Goal: Browse casually: Explore the website without a specific task or goal

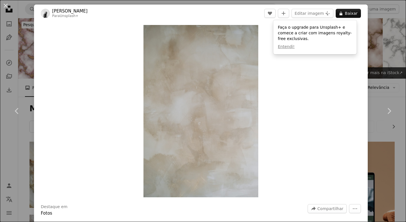
scroll to position [822, 0]
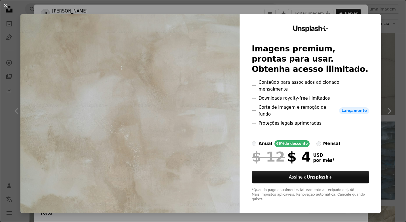
click at [389, 56] on div "An X shape Unsplash+ Imagens premium, prontas para usar. Obtenha acesso ilimita…" at bounding box center [203, 111] width 406 height 222
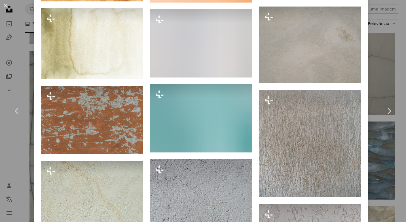
scroll to position [2058, 0]
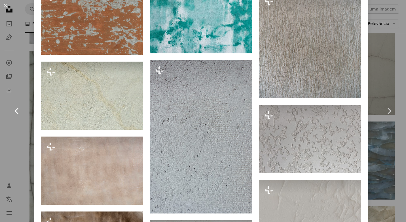
click at [18, 118] on link "Chevron left" at bounding box center [17, 111] width 34 height 54
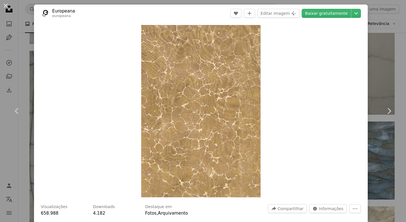
click at [378, 33] on div "An X shape Chevron left Chevron right Europeana europeana A heart A plus sign E…" at bounding box center [203, 111] width 406 height 222
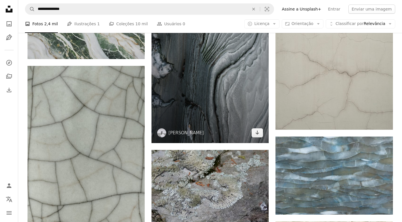
scroll to position [794, 0]
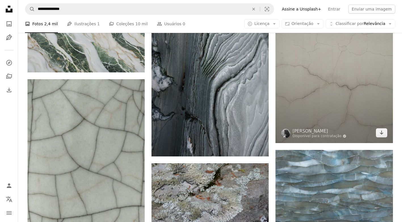
click at [343, 96] on img at bounding box center [333, 54] width 117 height 176
click at [333, 92] on img at bounding box center [333, 54] width 117 height 176
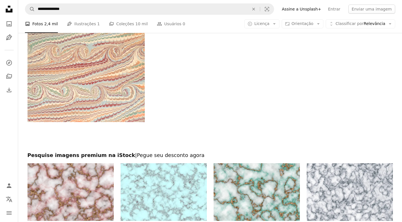
scroll to position [1955, 0]
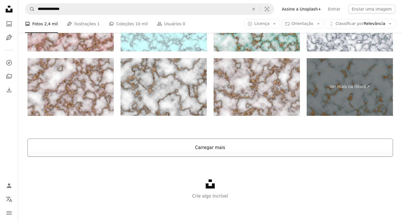
click at [236, 150] on button "Carregar mais" at bounding box center [209, 147] width 365 height 18
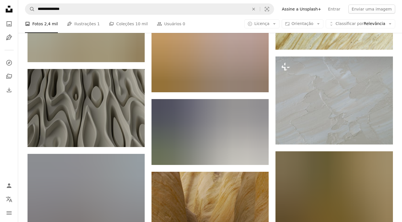
scroll to position [3599, 0]
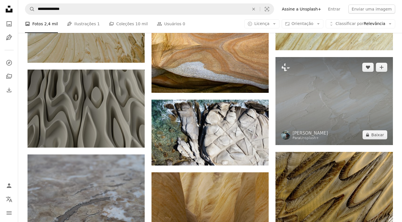
click at [287, 109] on img at bounding box center [333, 101] width 117 height 88
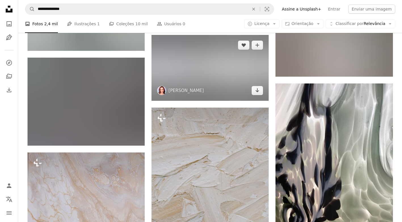
scroll to position [9325, 0]
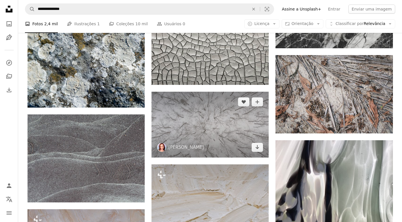
click at [191, 123] on img at bounding box center [209, 125] width 117 height 66
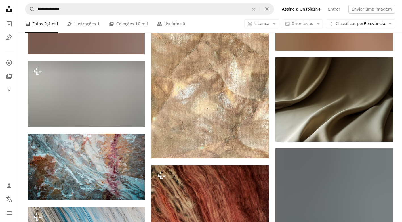
scroll to position [10260, 0]
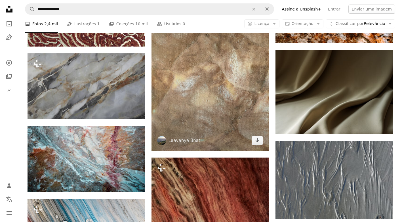
click at [207, 103] on img at bounding box center [209, 72] width 117 height 156
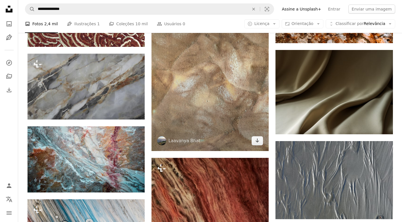
scroll to position [10203, 0]
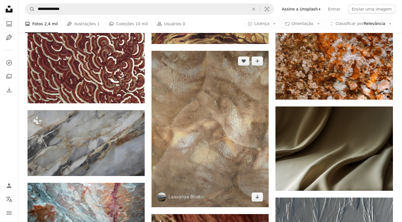
click at [248, 171] on img at bounding box center [209, 129] width 117 height 156
click at [208, 162] on img at bounding box center [209, 129] width 117 height 156
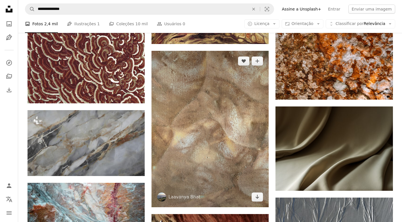
click at [208, 162] on img at bounding box center [209, 129] width 117 height 156
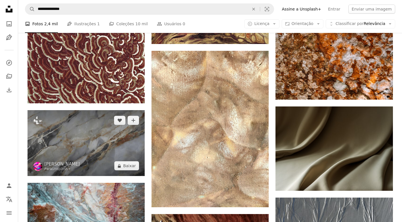
click at [107, 131] on img at bounding box center [85, 143] width 117 height 66
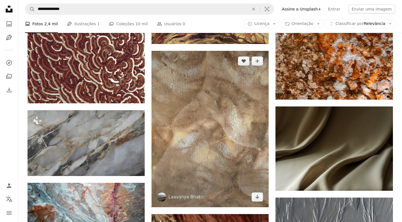
click at [183, 132] on img at bounding box center [209, 129] width 117 height 156
click at [243, 134] on img at bounding box center [209, 129] width 117 height 156
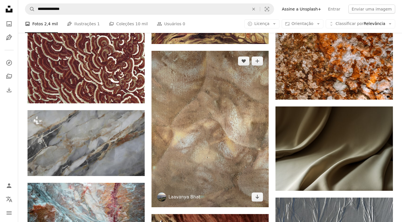
click at [185, 194] on link "Laavanya Bhat" at bounding box center [184, 197] width 32 height 6
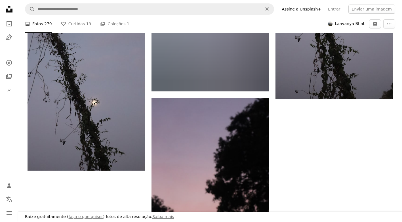
scroll to position [1190, 0]
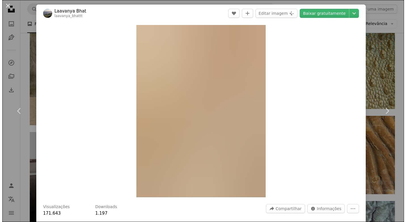
scroll to position [10203, 0]
